Goal: Find specific page/section: Find specific page/section

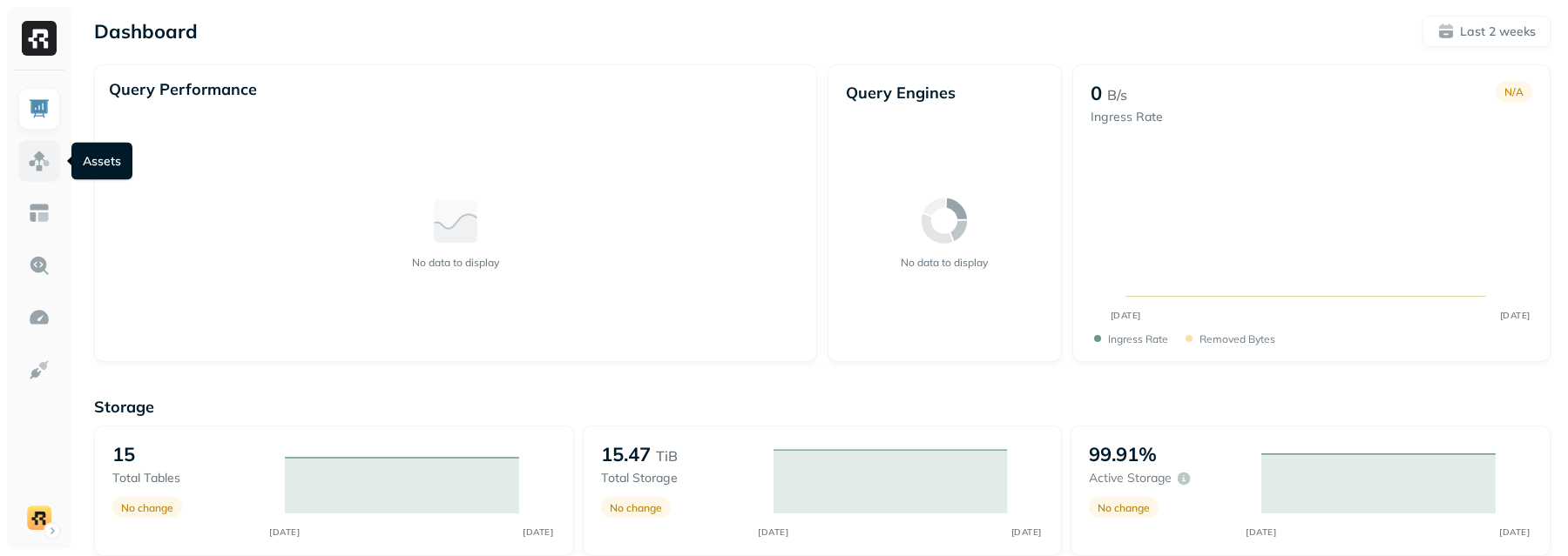
click at [39, 179] on link at bounding box center [39, 160] width 42 height 42
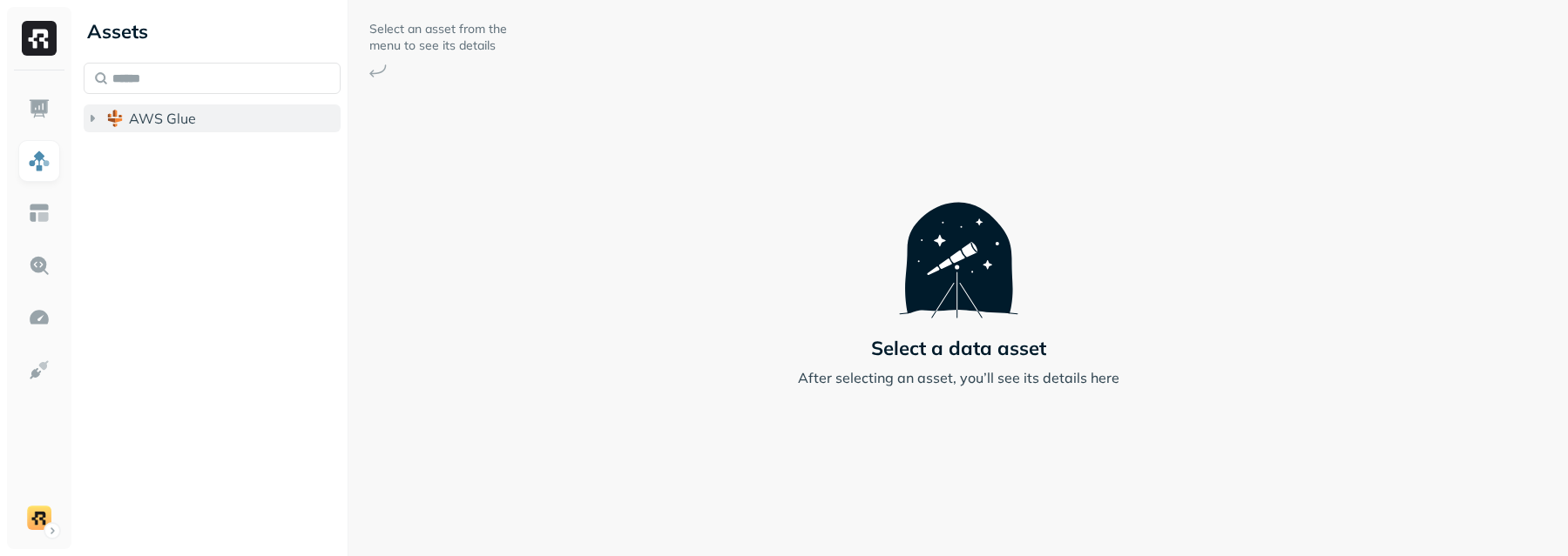
click at [258, 128] on button "AWS Glue" at bounding box center [212, 118] width 257 height 28
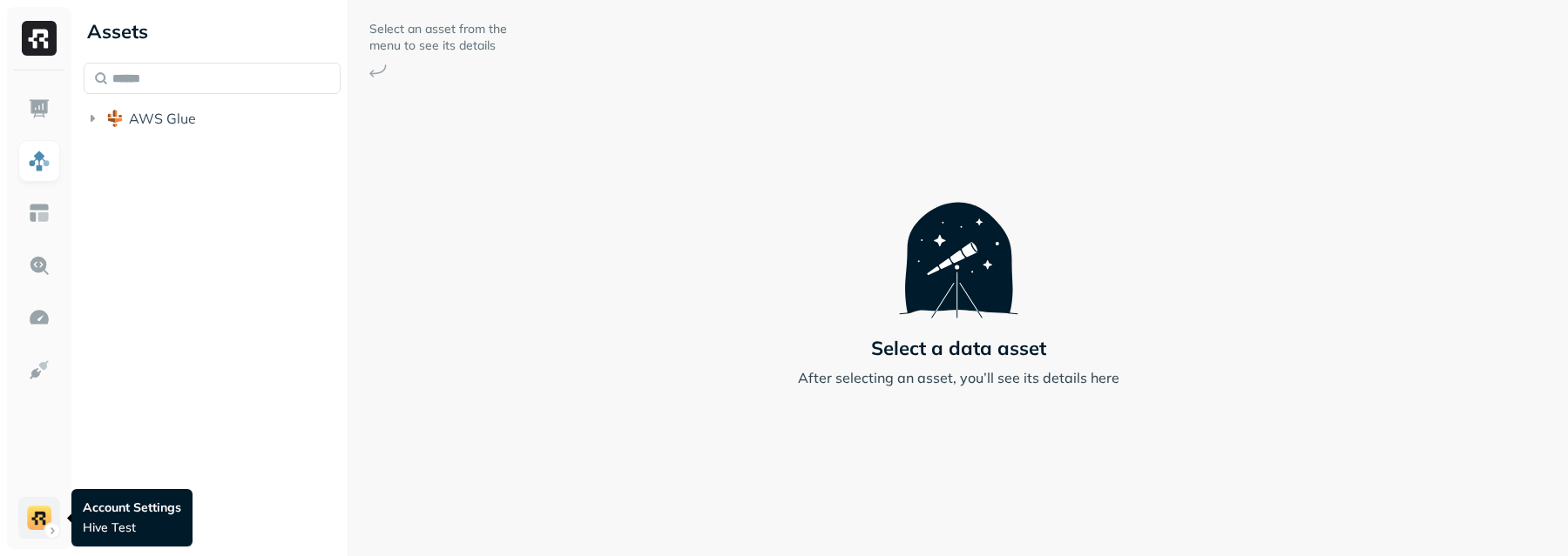
click at [36, 514] on html "Assets AWS Glue Select an asset from the menu to see its details Select a data …" at bounding box center [784, 278] width 1568 height 556
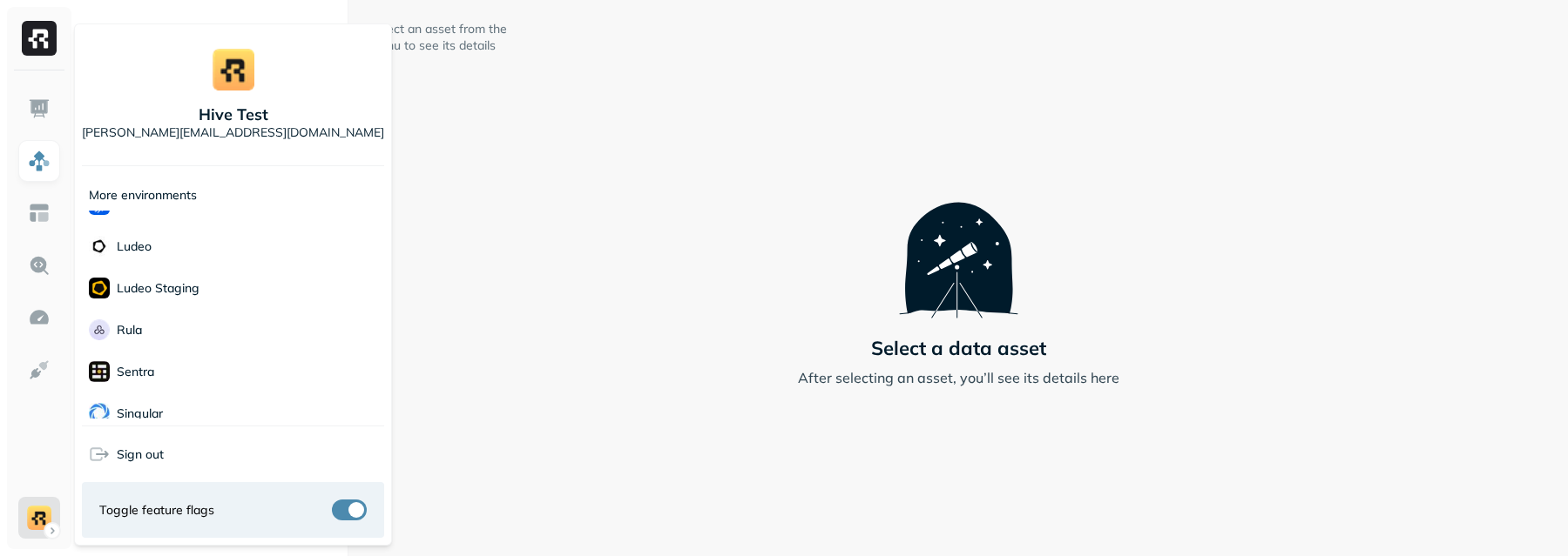
scroll to position [188, 0]
click at [508, 248] on html "Assets AWS Glue Select an asset from the menu to see its details Select a data …" at bounding box center [784, 278] width 1568 height 556
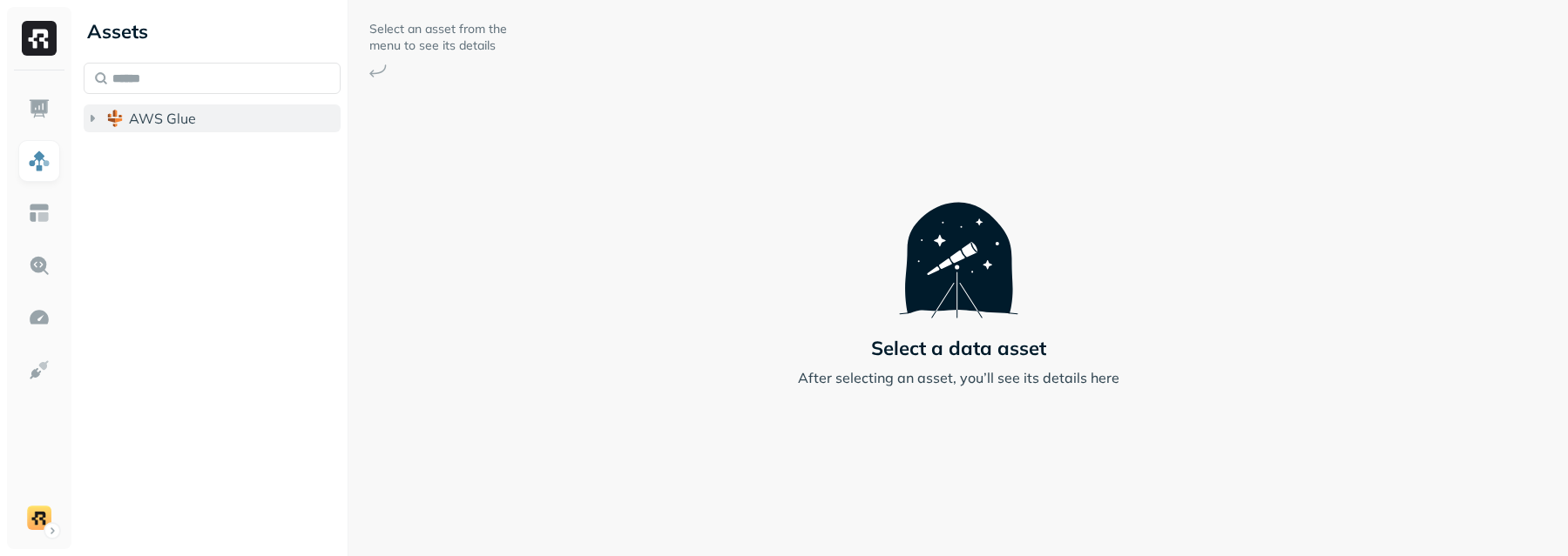
click at [172, 112] on span "AWS Glue" at bounding box center [162, 118] width 67 height 18
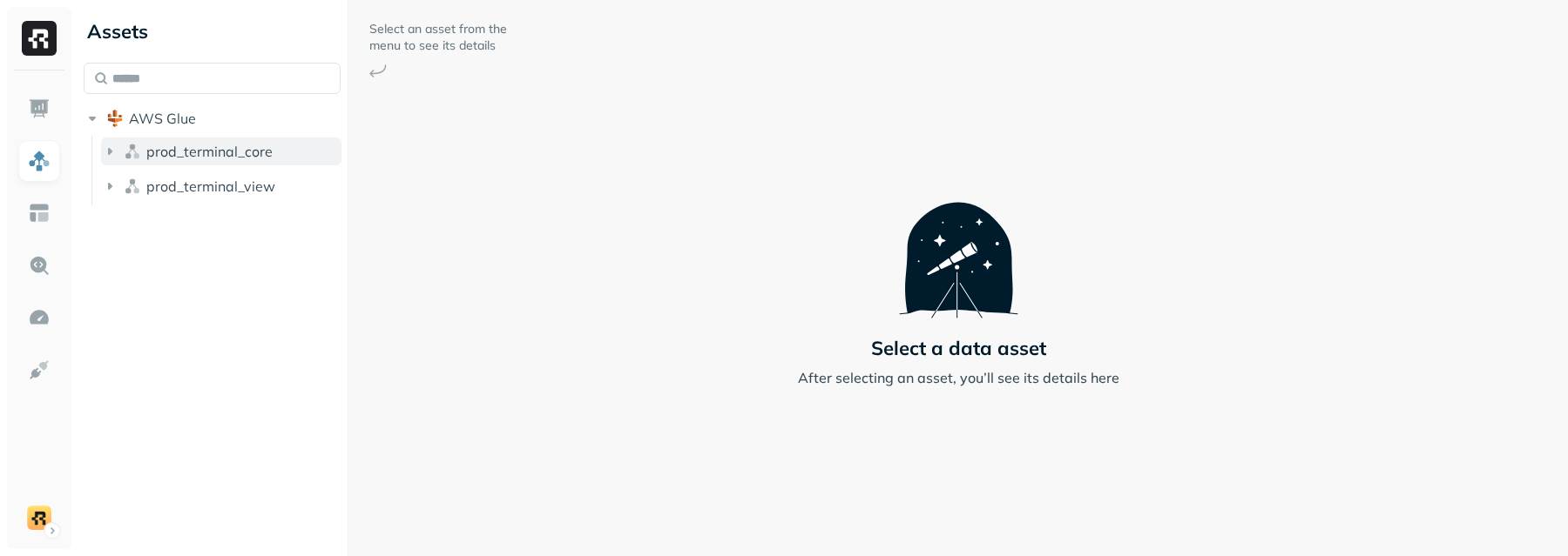
click at [172, 150] on span "prod_terminal_core" at bounding box center [209, 151] width 126 height 18
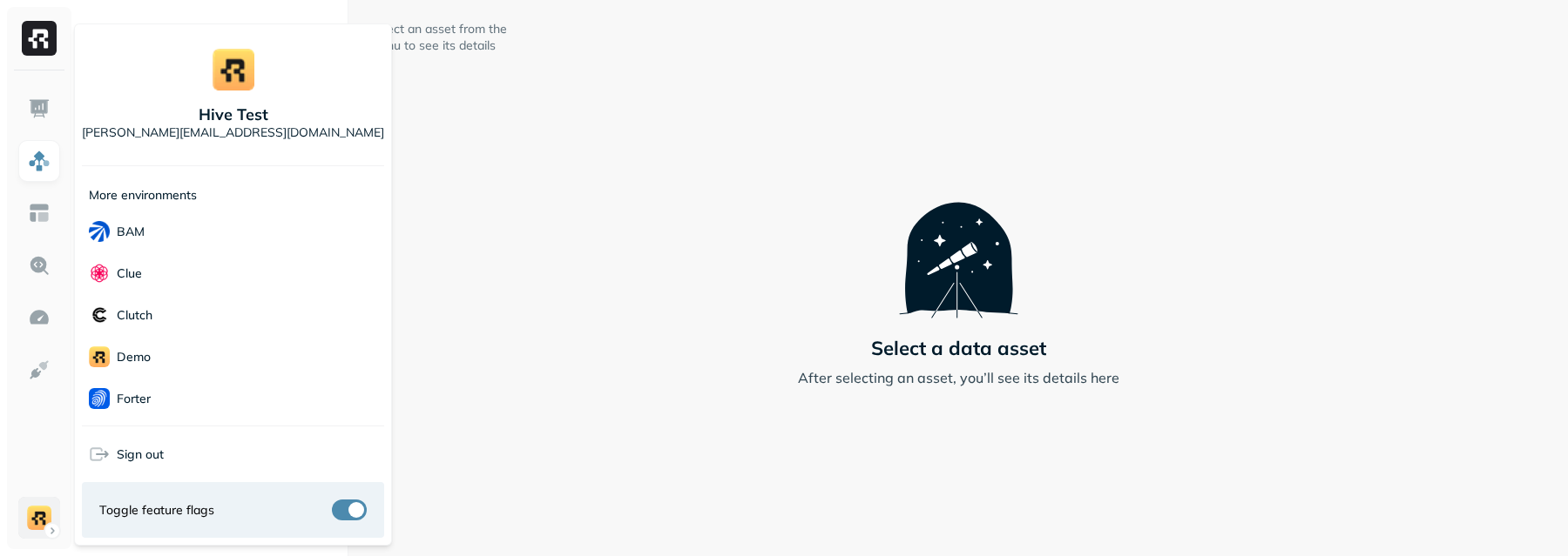
click at [28, 510] on html "Assets AWS Glue prod_terminal_core prod_terminal_view Select an asset from the …" at bounding box center [784, 278] width 1568 height 556
click at [165, 379] on div "Voodoo" at bounding box center [233, 399] width 302 height 42
